Goal: Transaction & Acquisition: Book appointment/travel/reservation

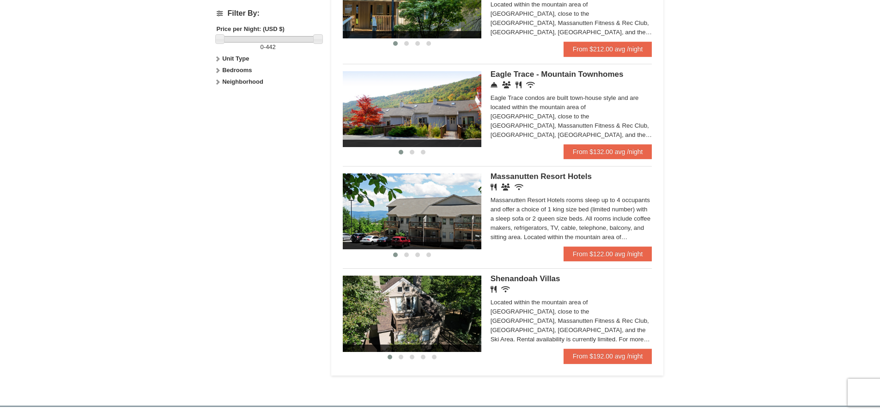
scroll to position [462, 0]
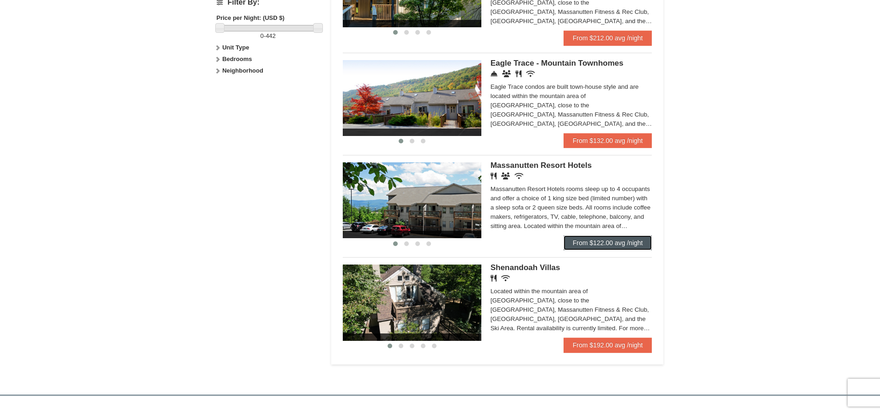
click at [587, 243] on link "From $122.00 avg /night" at bounding box center [608, 242] width 89 height 15
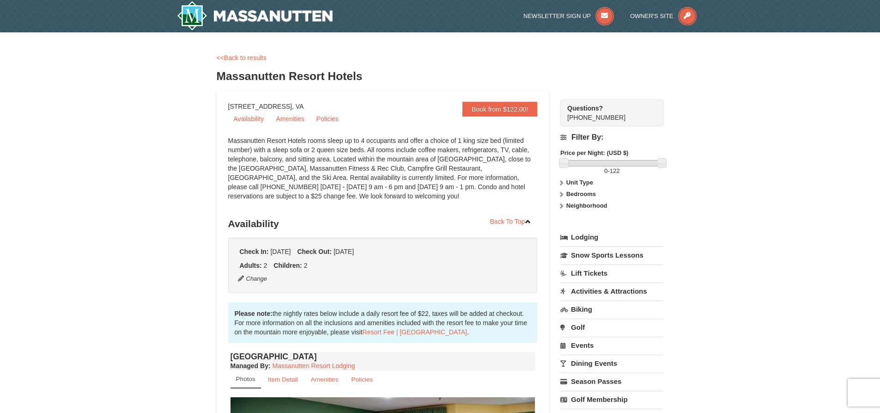
drag, startPoint x: 226, startPoint y: 107, endPoint x: 343, endPoint y: 101, distance: 117.1
copy div "[STREET_ADDRESS]"
